Goal: Navigation & Orientation: Find specific page/section

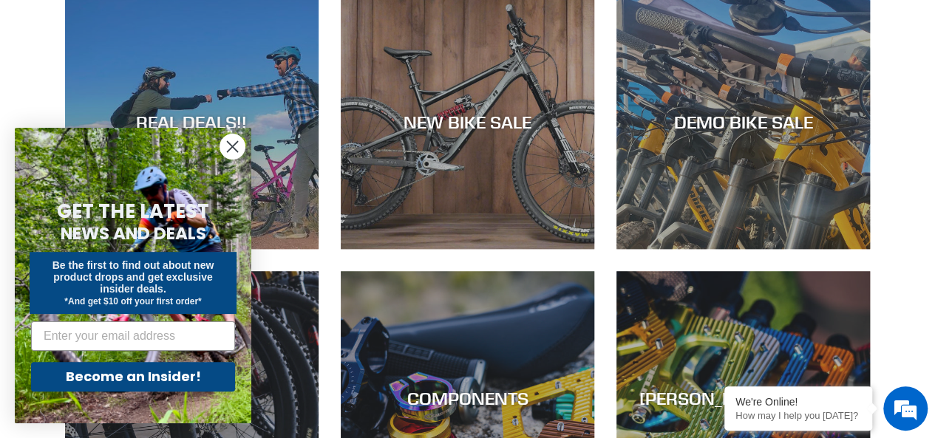
click at [235, 153] on circle "Close dialog" at bounding box center [232, 146] width 24 height 24
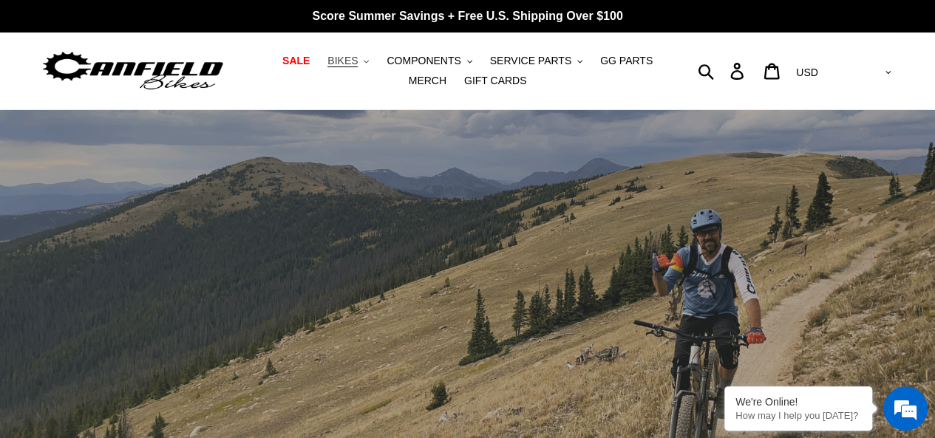
click at [342, 61] on button "BIKES .cls-1{fill:#231f20}" at bounding box center [348, 61] width 56 height 20
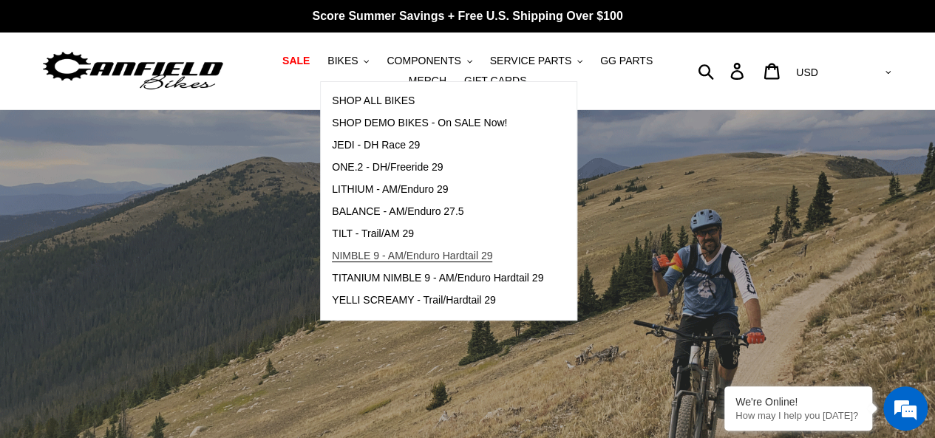
click at [405, 261] on span "NIMBLE 9 - AM/Enduro Hardtail 29" at bounding box center [412, 256] width 160 height 13
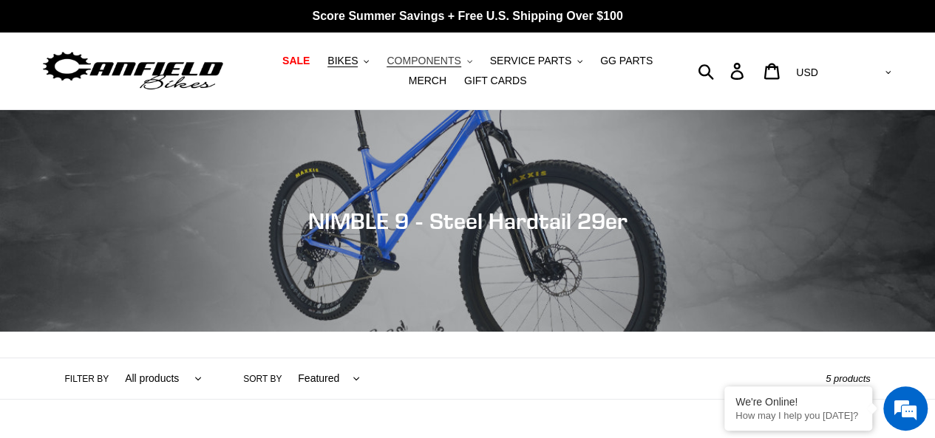
click at [402, 60] on span "COMPONENTS" at bounding box center [423, 61] width 74 height 13
click at [340, 65] on span "BIKES" at bounding box center [342, 61] width 30 height 13
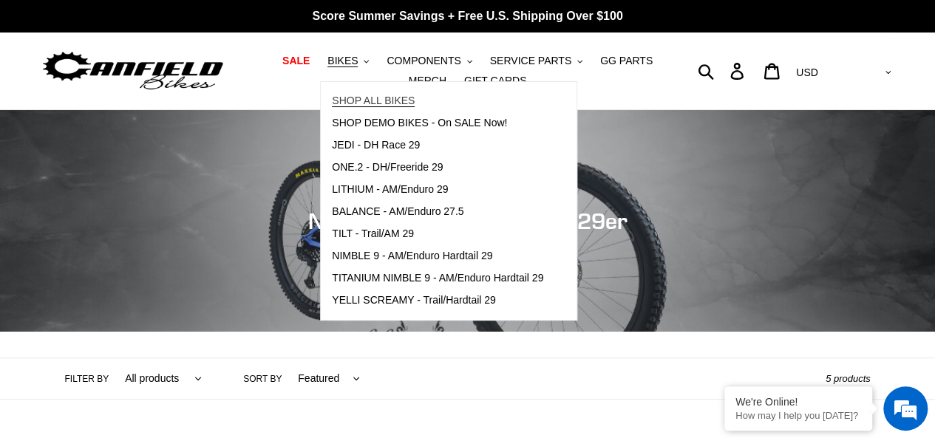
click at [384, 106] on span "SHOP ALL BIKES" at bounding box center [373, 101] width 83 height 13
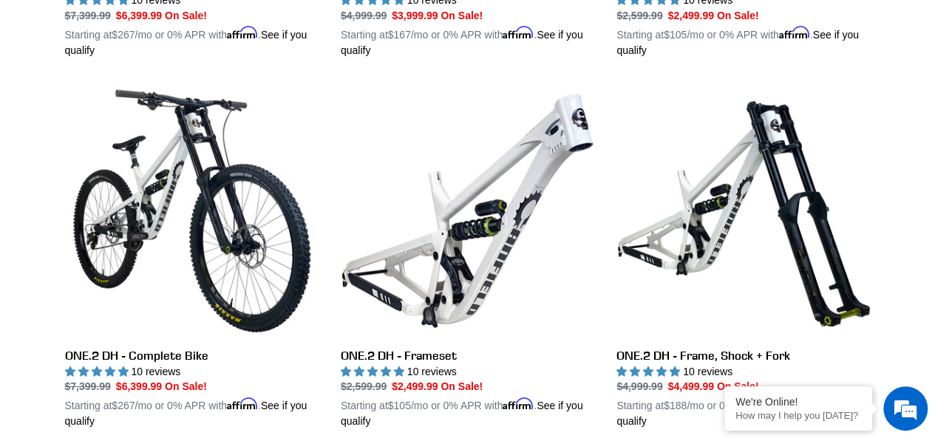
scroll to position [3029, 0]
